Goal: Use online tool/utility: Use online tool/utility

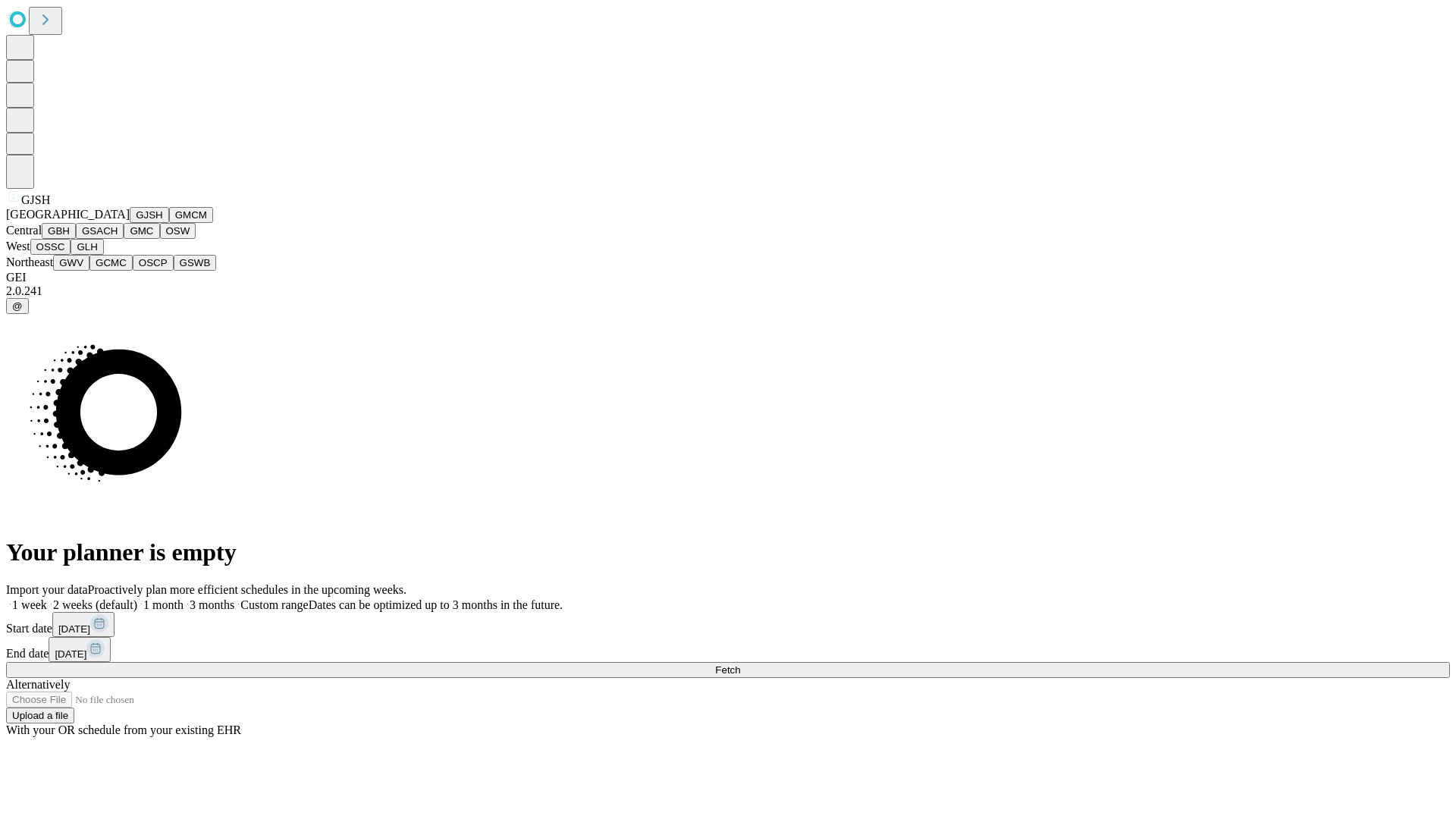
click at [129, 223] on button "GJSH" at bounding box center [149, 215] width 39 height 16
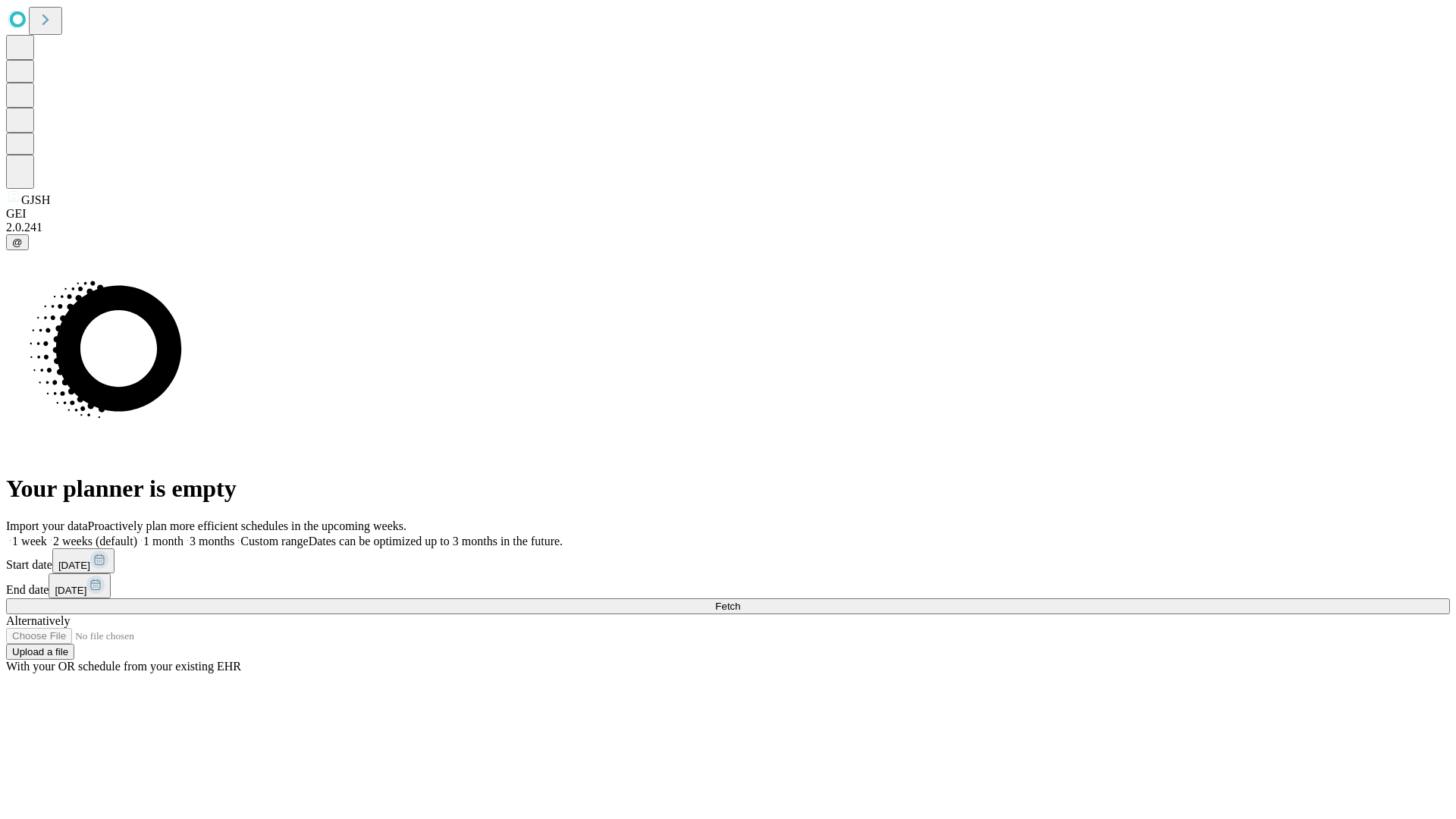
click at [137, 535] on label "2 weeks (default)" at bounding box center [92, 541] width 90 height 13
click at [740, 601] on span "Fetch" at bounding box center [728, 607] width 25 height 11
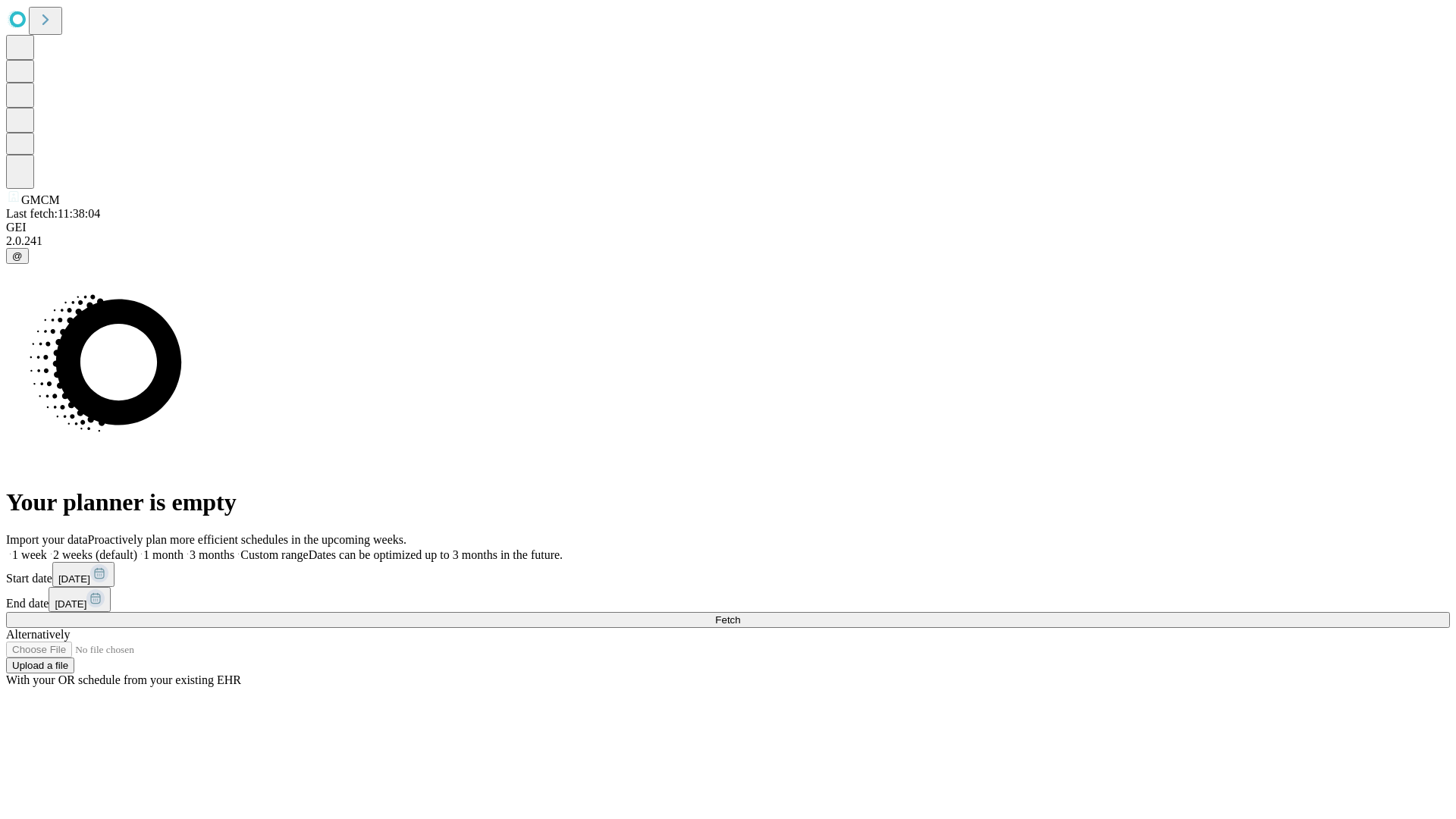
click at [137, 548] on label "2 weeks (default)" at bounding box center [92, 555] width 90 height 13
click at [740, 615] on span "Fetch" at bounding box center [728, 621] width 25 height 11
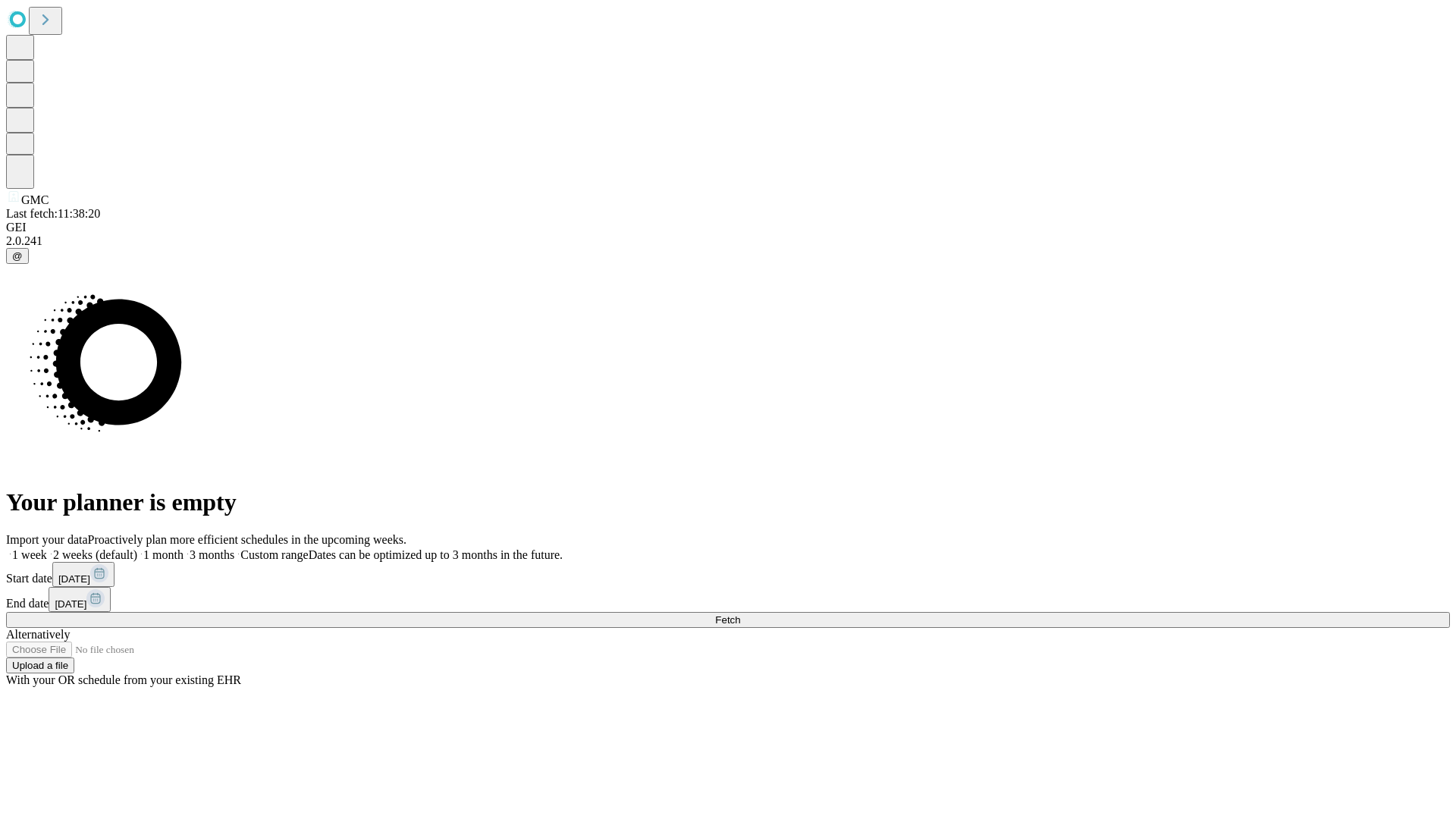
click at [137, 548] on label "2 weeks (default)" at bounding box center [92, 555] width 90 height 13
click at [740, 615] on span "Fetch" at bounding box center [728, 621] width 25 height 11
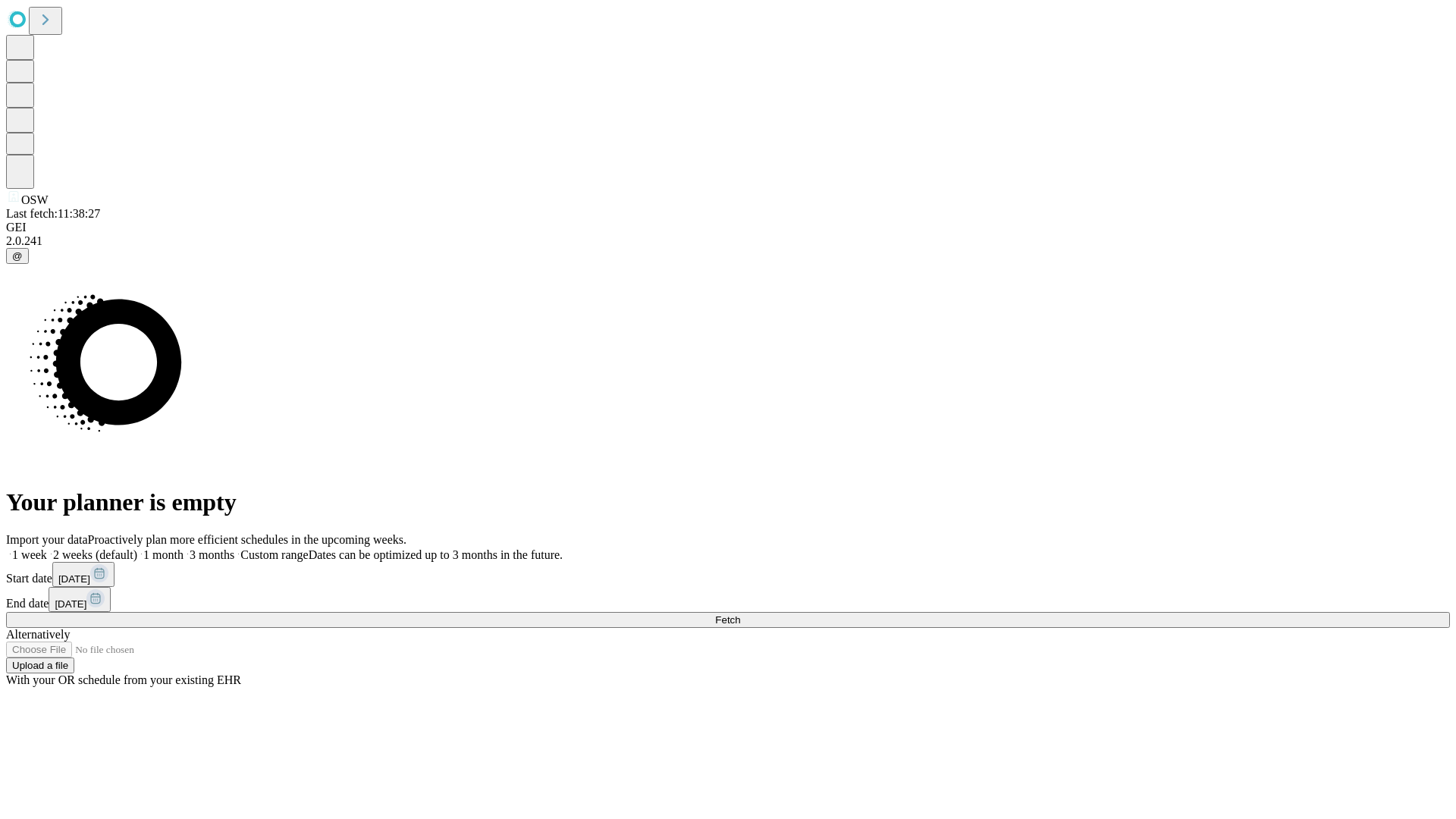
click at [137, 548] on label "2 weeks (default)" at bounding box center [92, 555] width 90 height 13
click at [740, 615] on span "Fetch" at bounding box center [728, 621] width 25 height 11
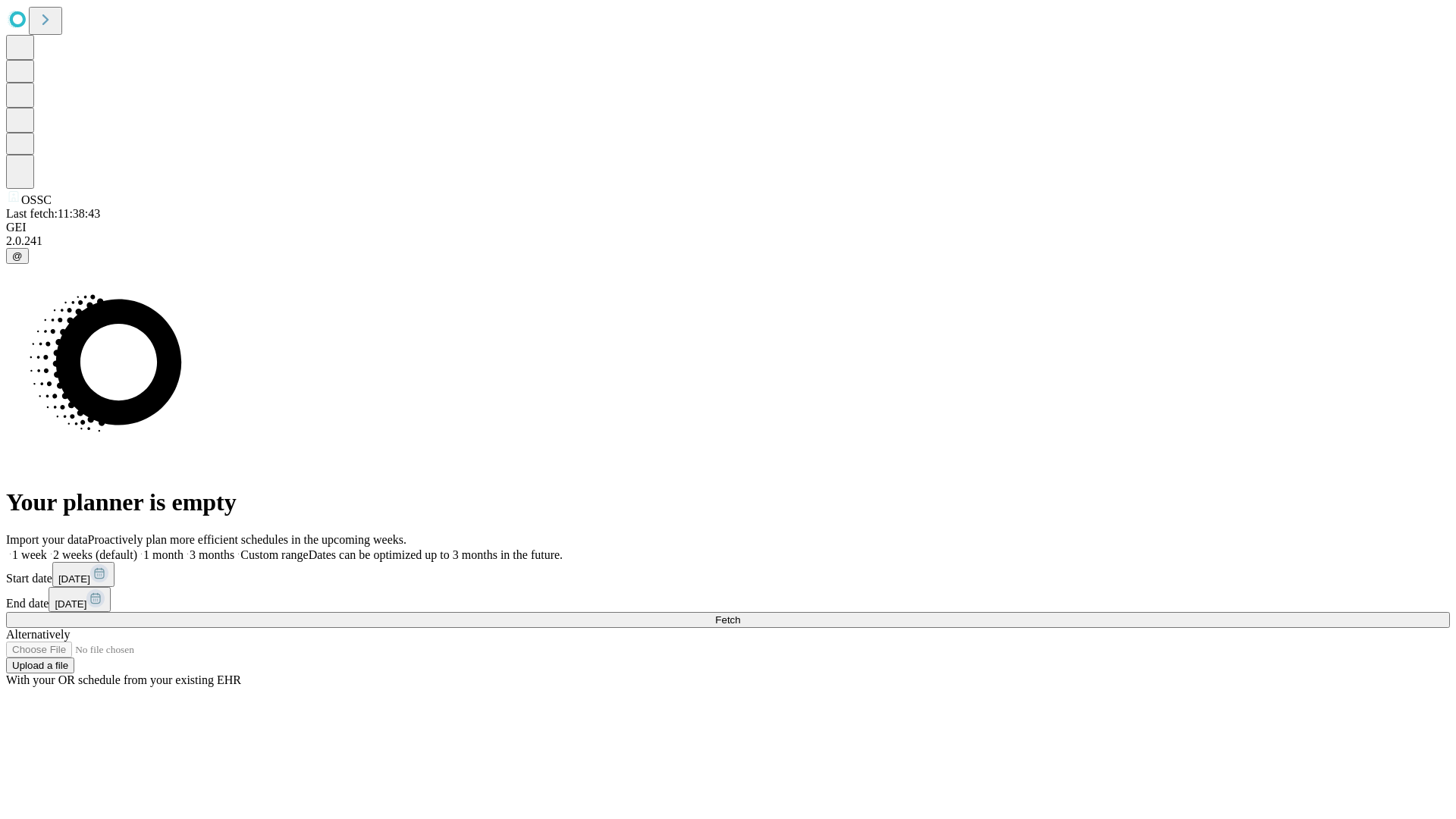
click at [137, 548] on label "2 weeks (default)" at bounding box center [92, 555] width 90 height 13
click at [740, 615] on span "Fetch" at bounding box center [728, 621] width 25 height 11
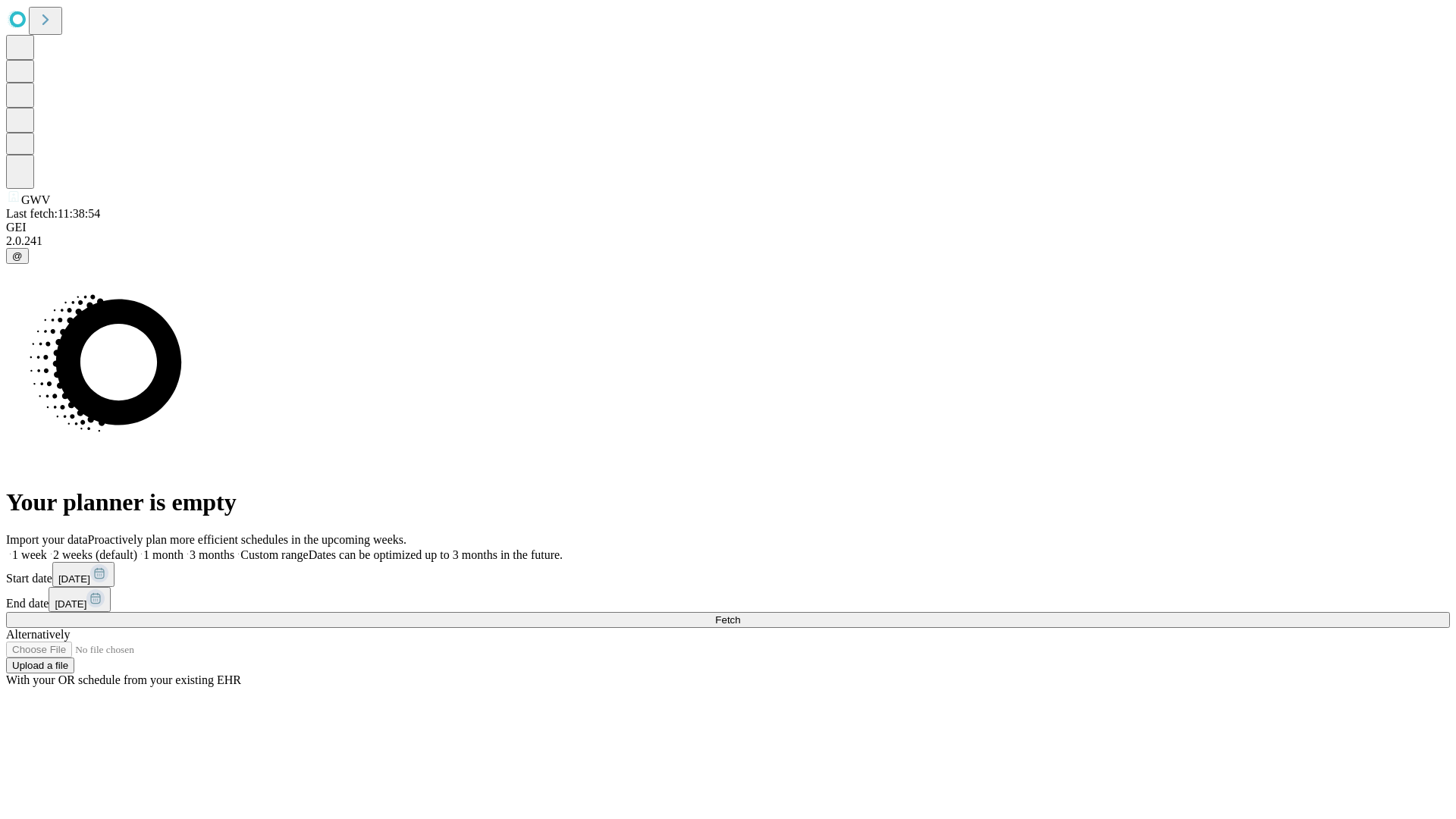
click at [137, 548] on label "2 weeks (default)" at bounding box center [92, 555] width 90 height 13
click at [740, 615] on span "Fetch" at bounding box center [728, 621] width 25 height 11
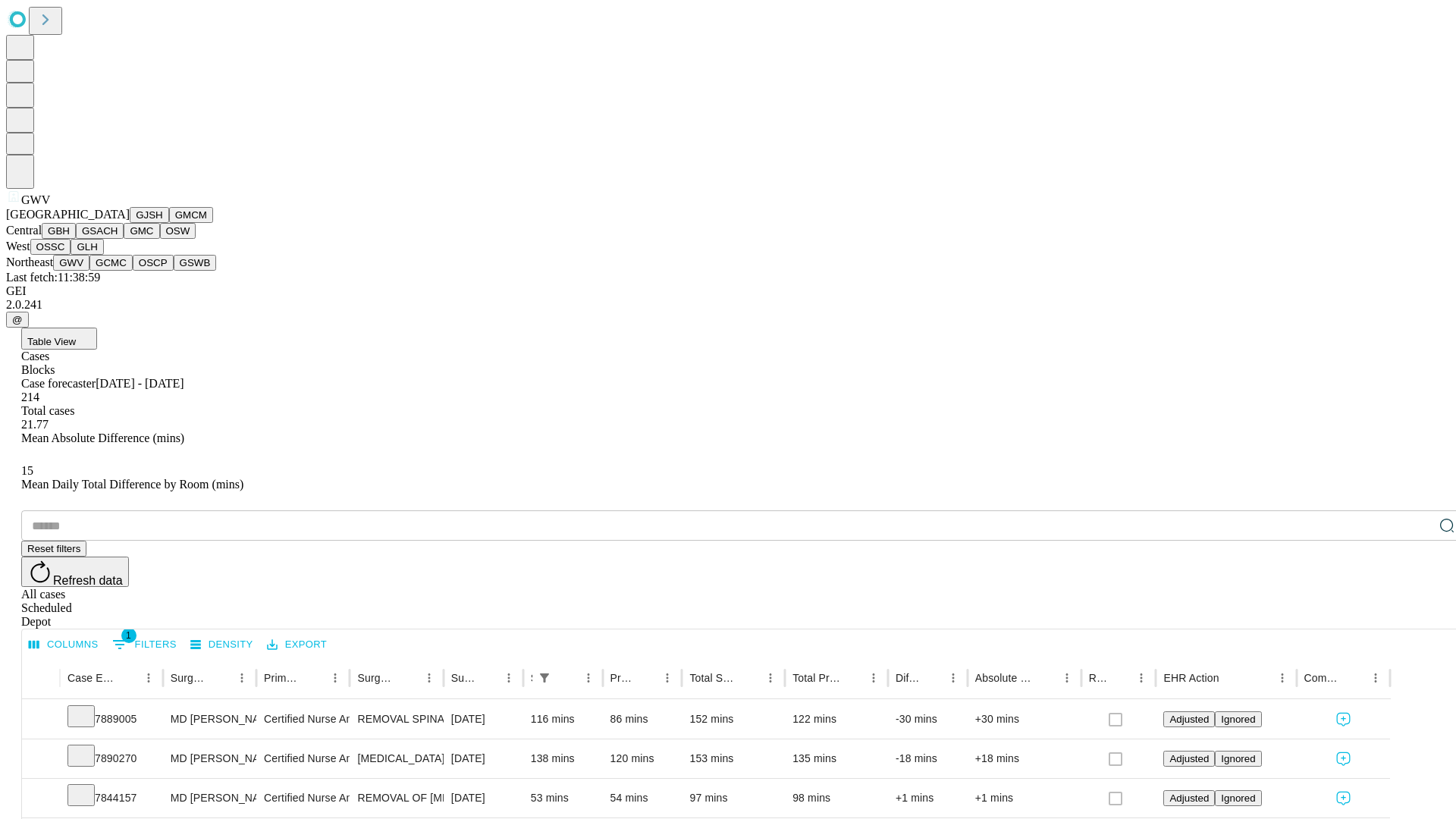
click at [117, 271] on button "GCMC" at bounding box center [111, 262] width 43 height 16
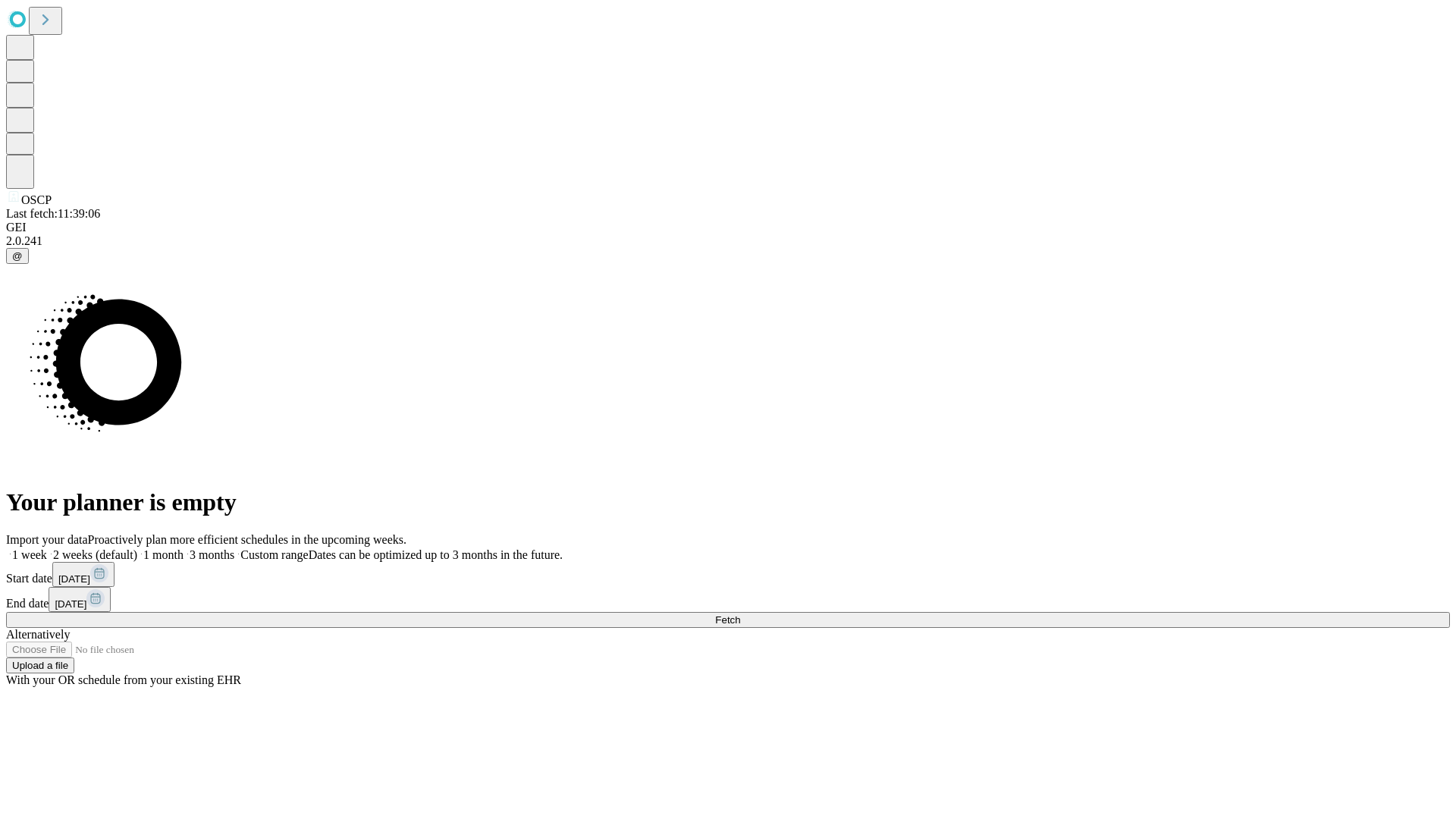
click at [137, 548] on label "2 weeks (default)" at bounding box center [92, 555] width 90 height 13
click at [740, 615] on span "Fetch" at bounding box center [728, 621] width 25 height 11
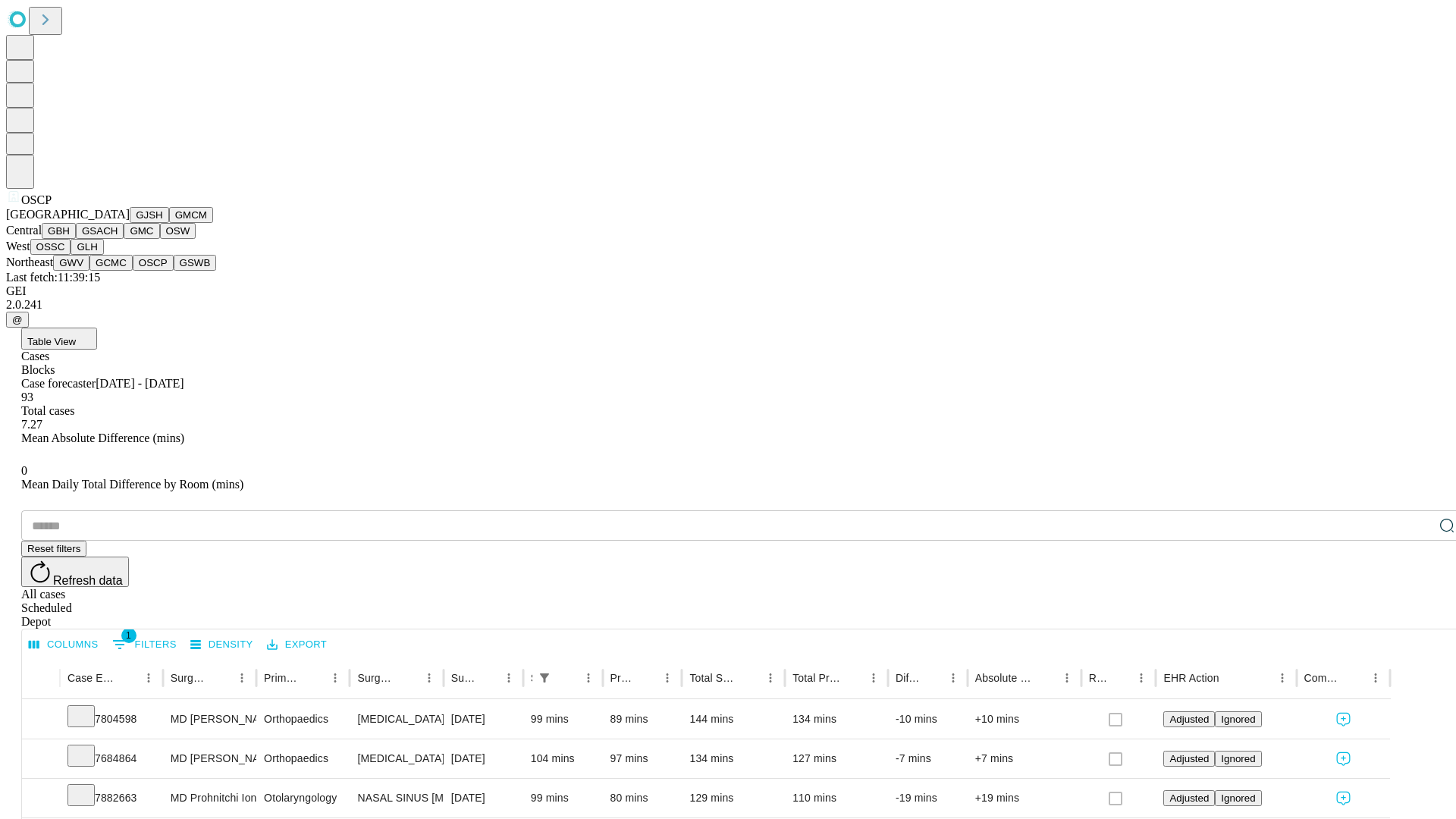
click at [174, 271] on button "GSWB" at bounding box center [195, 262] width 43 height 16
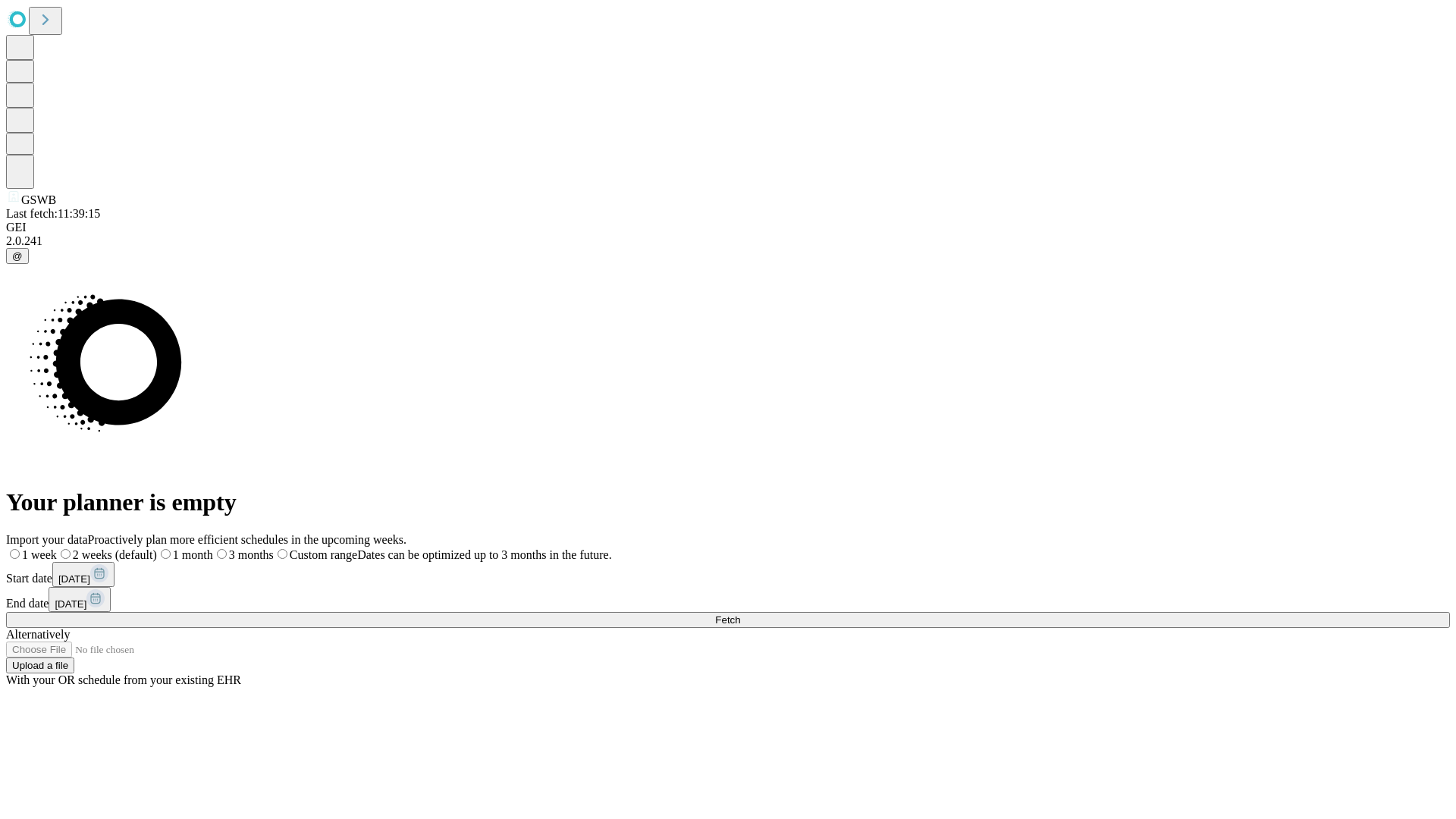
click at [157, 548] on label "2 weeks (default)" at bounding box center [107, 555] width 100 height 13
click at [740, 615] on span "Fetch" at bounding box center [728, 621] width 25 height 11
